Goal: Use online tool/utility: Utilize a website feature to perform a specific function

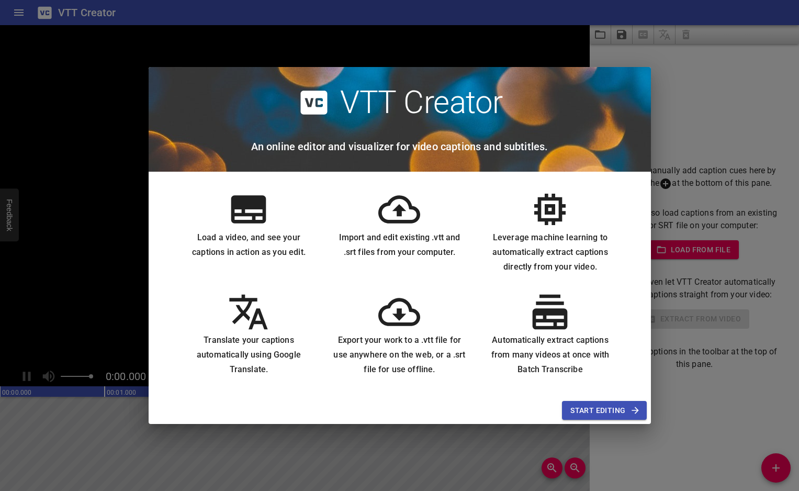
click at [586, 410] on span "Start Editing" at bounding box center [605, 410] width 68 height 13
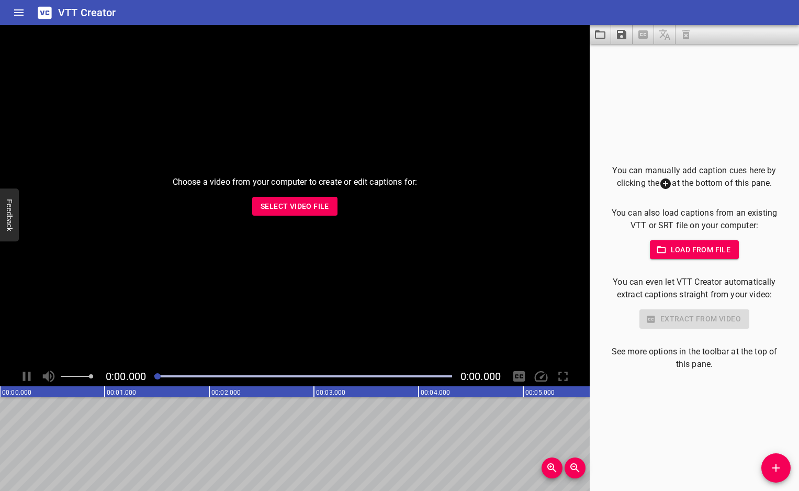
click at [290, 201] on span "Select Video File" at bounding box center [295, 206] width 69 height 13
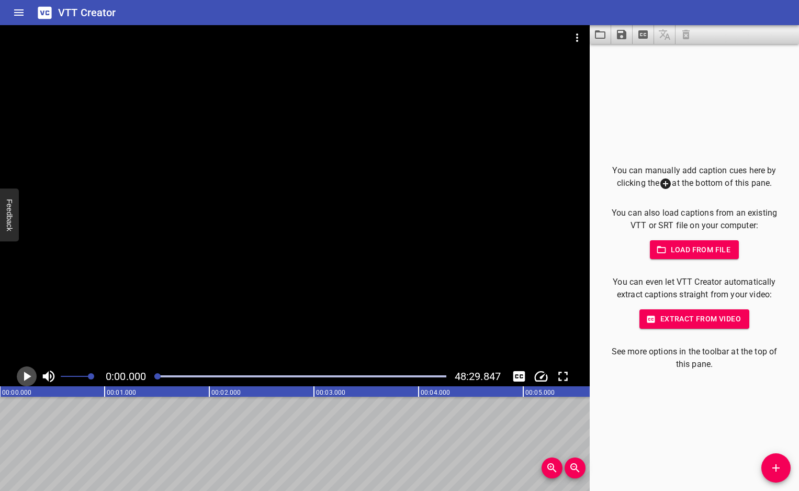
click at [32, 374] on icon "Play/Pause" at bounding box center [27, 377] width 16 height 16
click at [517, 377] on icon "Toggle captions" at bounding box center [520, 376] width 12 height 10
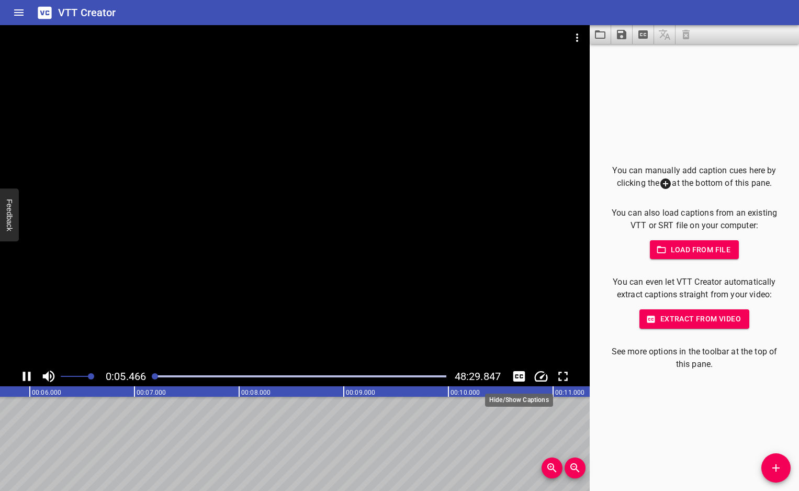
click at [517, 377] on icon "Toggle captions" at bounding box center [520, 376] width 12 height 10
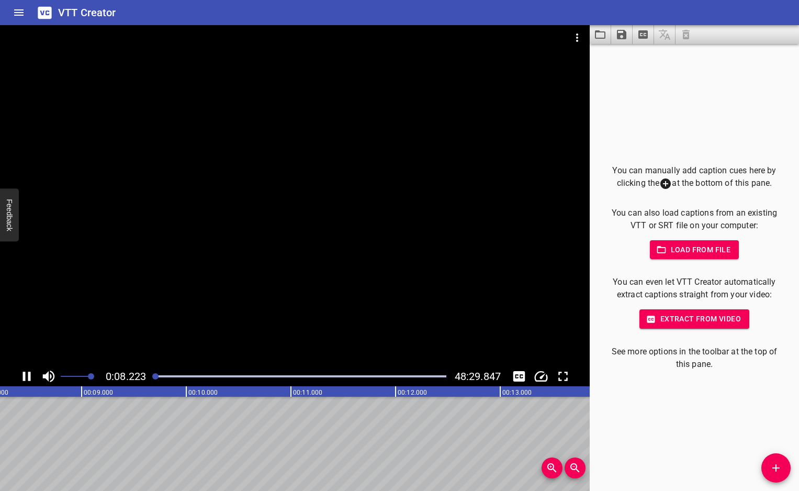
scroll to position [0, 887]
click at [25, 374] on icon "Play/Pause" at bounding box center [27, 376] width 8 height 9
click at [27, 374] on icon "Play/Pause" at bounding box center [27, 376] width 7 height 9
click at [27, 374] on icon "Play/Pause" at bounding box center [27, 377] width 16 height 16
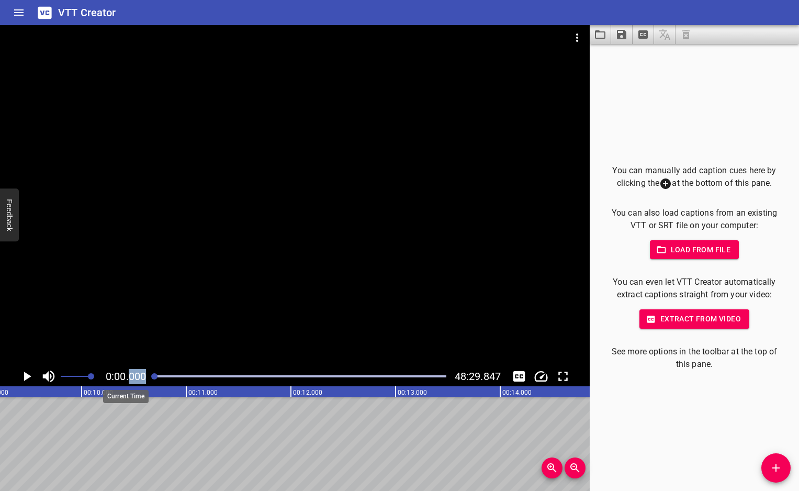
drag, startPoint x: 155, startPoint y: 375, endPoint x: 132, endPoint y: 373, distance: 23.1
click at [132, 373] on div "0:00.000 48:29.847" at bounding box center [295, 376] width 590 height 20
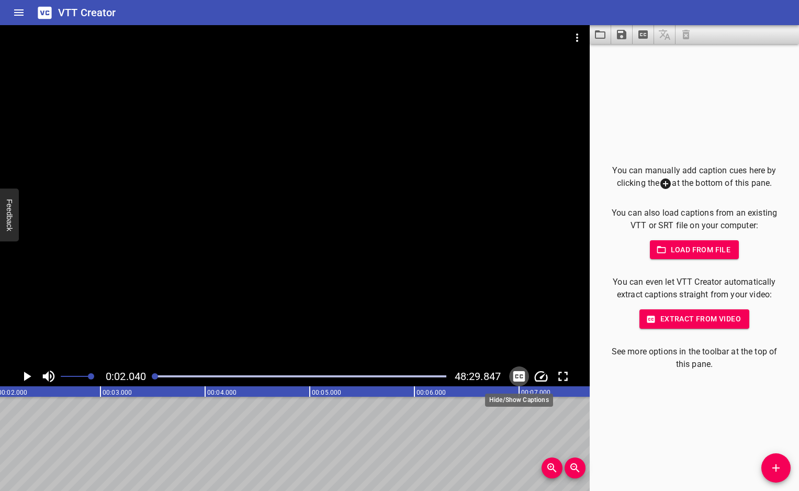
click at [521, 376] on icon "Toggle captions" at bounding box center [520, 377] width 16 height 16
click at [682, 254] on span "Load from file" at bounding box center [695, 249] width 73 height 13
click at [695, 320] on span "Extract from video" at bounding box center [694, 319] width 93 height 13
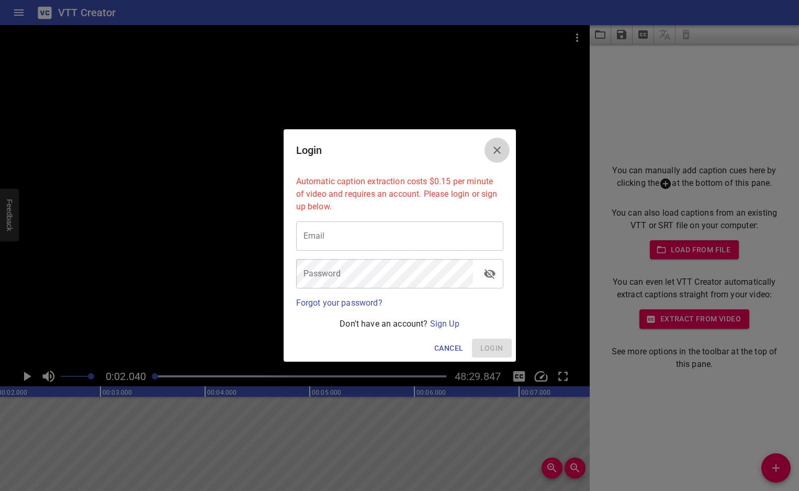
click at [498, 147] on icon "Close" at bounding box center [497, 150] width 13 height 13
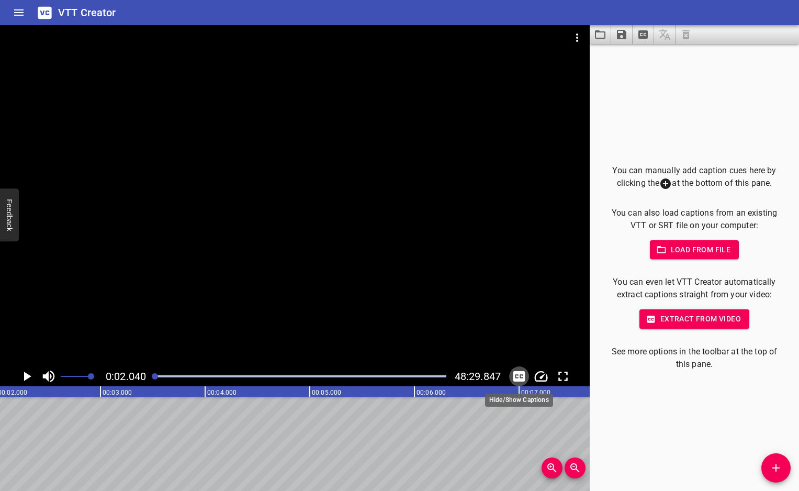
click at [517, 371] on icon "Toggle captions" at bounding box center [520, 377] width 16 height 16
click at [642, 34] on icon "Extract captions from video" at bounding box center [643, 34] width 9 height 8
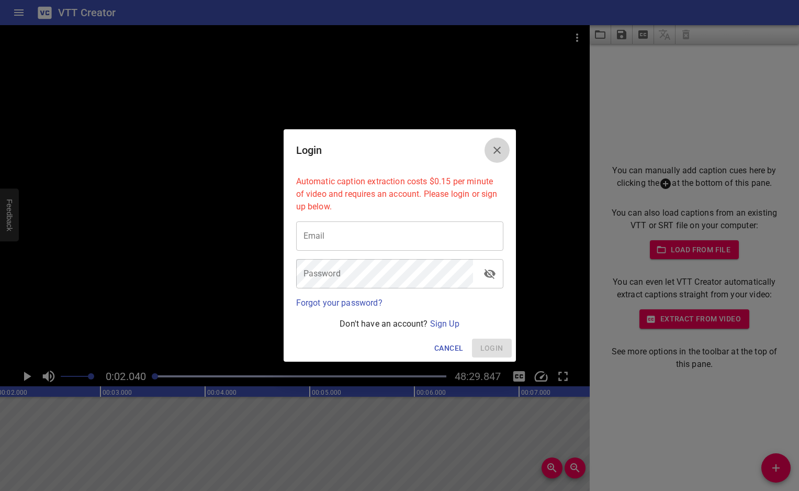
click at [491, 150] on icon "Close" at bounding box center [497, 150] width 13 height 13
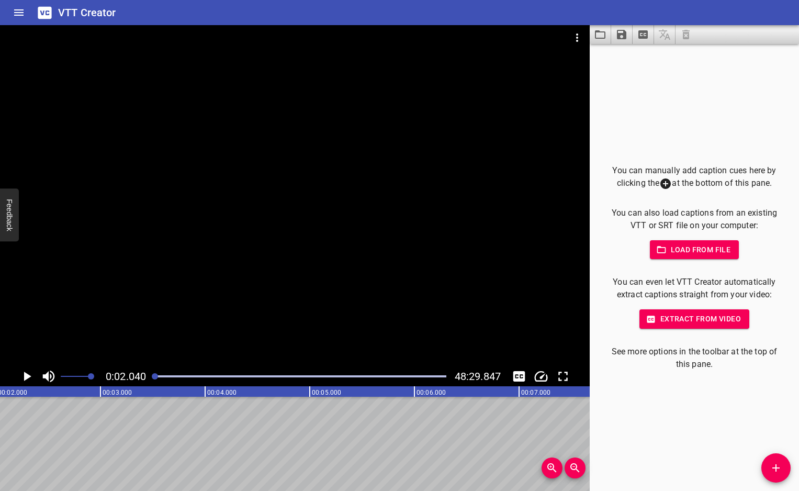
click at [664, 258] on button "Load from file" at bounding box center [695, 249] width 90 height 19
click at [521, 376] on icon "Toggle captions" at bounding box center [520, 376] width 12 height 10
click at [519, 374] on icon "Toggle captions" at bounding box center [520, 376] width 12 height 10
click at [516, 371] on icon "Toggle captions" at bounding box center [520, 376] width 12 height 10
click at [25, 374] on icon "Play/Pause" at bounding box center [27, 376] width 7 height 9
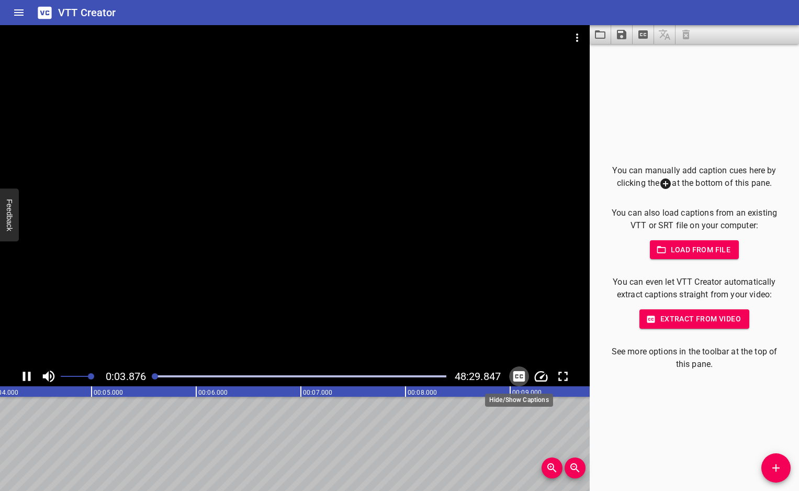
click at [521, 374] on icon "Toggle captions" at bounding box center [520, 376] width 12 height 10
click at [518, 380] on icon "Toggle captions" at bounding box center [520, 376] width 12 height 10
click at [23, 376] on icon "Play/Pause" at bounding box center [27, 376] width 8 height 9
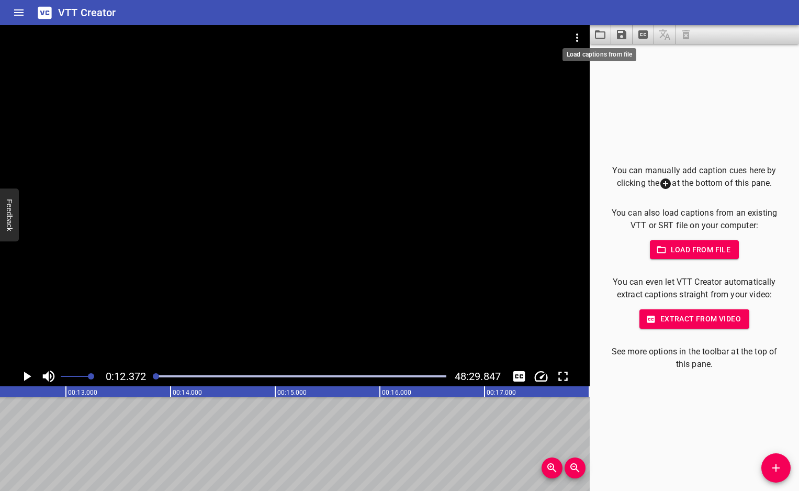
click at [603, 36] on icon "Load captions from file" at bounding box center [600, 34] width 13 height 13
click at [125, 140] on div at bounding box center [295, 195] width 590 height 341
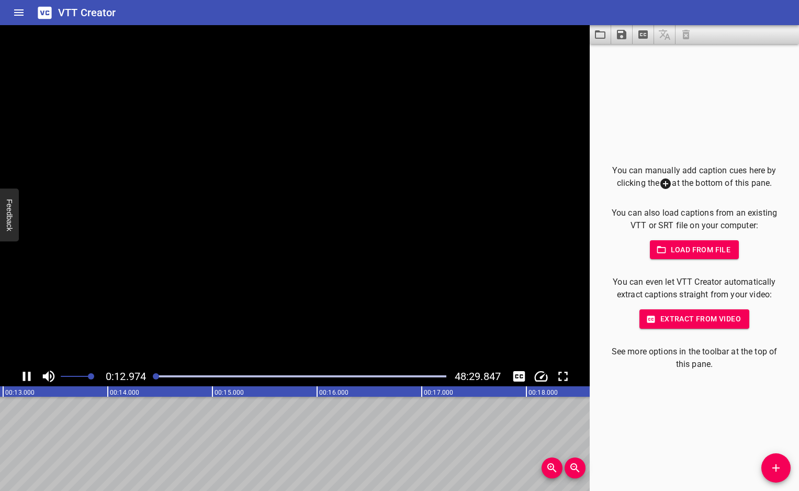
scroll to position [0, 1384]
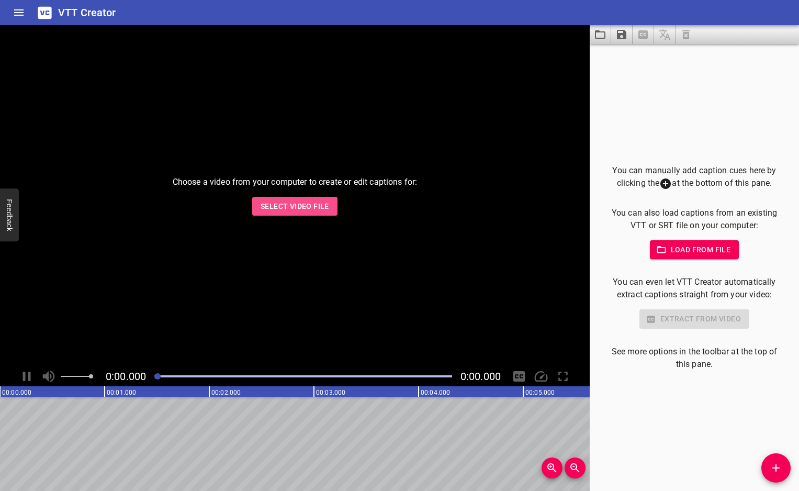
click at [285, 210] on span "Select Video File" at bounding box center [295, 206] width 69 height 13
